Goal: Find specific page/section: Find specific page/section

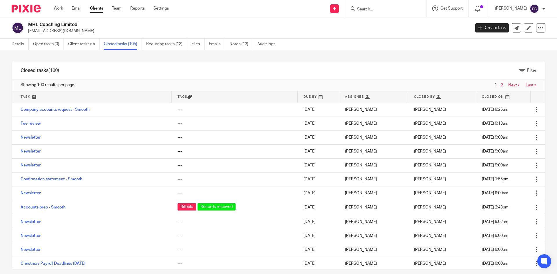
scroll to position [609, 0]
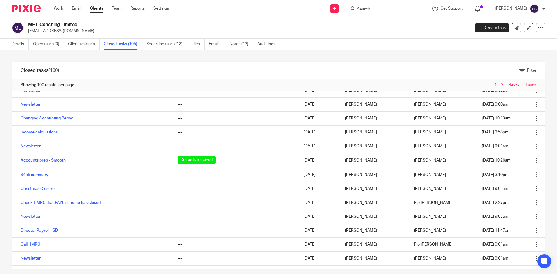
click at [399, 6] on form at bounding box center [387, 8] width 62 height 7
click at [397, 7] on input "Search" at bounding box center [382, 9] width 52 height 5
type input "agt"
click at [97, 9] on link "Clients" at bounding box center [96, 9] width 13 height 6
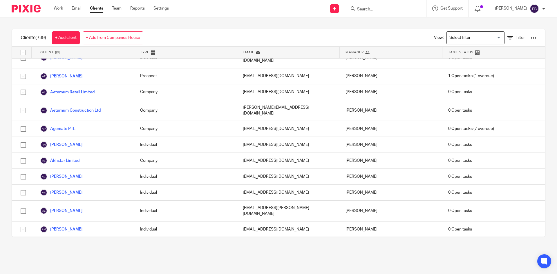
scroll to position [232, 0]
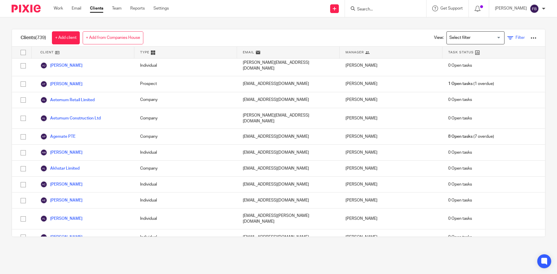
click at [507, 38] on link "Filter" at bounding box center [515, 38] width 17 height 6
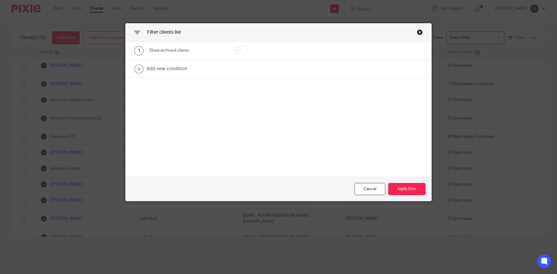
click at [240, 50] on input "checkbox" at bounding box center [240, 50] width 15 height 8
checkbox input "true"
drag, startPoint x: 403, startPoint y: 185, endPoint x: 407, endPoint y: 186, distance: 4.7
click at [405, 185] on button "Apply filter" at bounding box center [406, 189] width 37 height 12
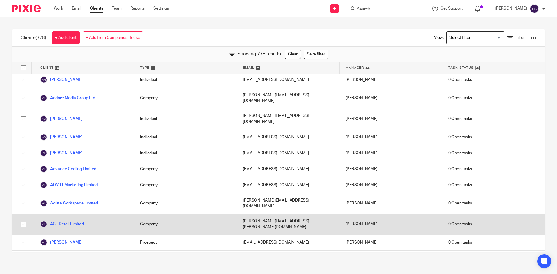
scroll to position [203, 0]
click at [77, 220] on link "AGT Retail Limited" at bounding box center [62, 223] width 44 height 7
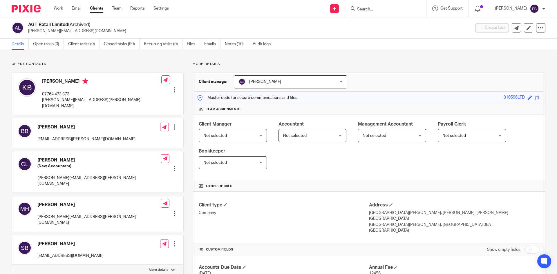
drag, startPoint x: 384, startPoint y: 10, endPoint x: 384, endPoint y: 0, distance: 9.3
click at [384, 9] on input "Search" at bounding box center [382, 9] width 52 height 5
type input "k2 builid"
click at [97, 9] on link "Clients" at bounding box center [96, 9] width 13 height 6
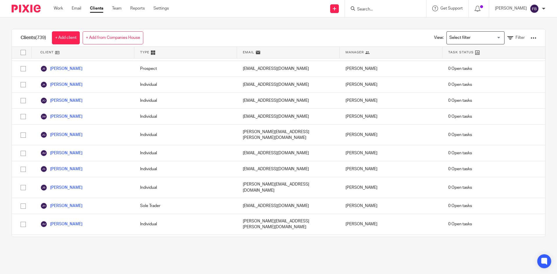
scroll to position [6177, 0]
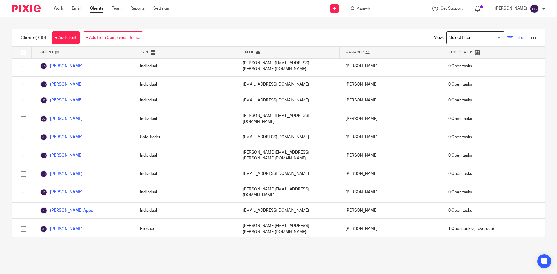
click at [515, 36] on span "Filter" at bounding box center [519, 38] width 9 height 4
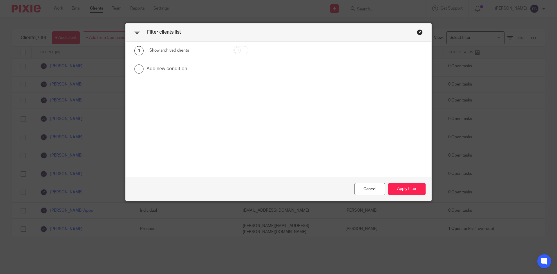
click at [243, 48] on input "checkbox" at bounding box center [240, 50] width 15 height 8
checkbox input "true"
click at [404, 187] on button "Apply filter" at bounding box center [406, 189] width 37 height 12
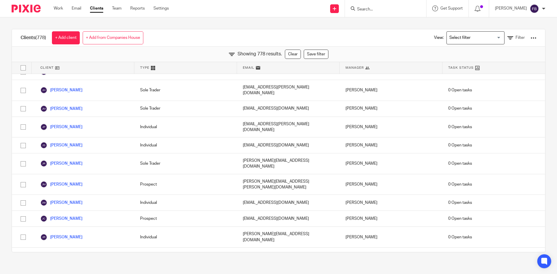
scroll to position [6368, 0]
